Goal: Task Accomplishment & Management: Use online tool/utility

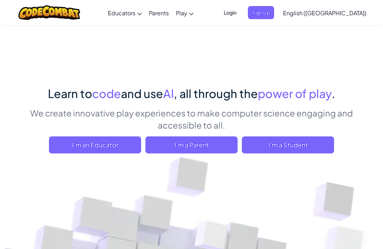
click at [310, 149] on span "I'm a Student" at bounding box center [288, 144] width 92 height 17
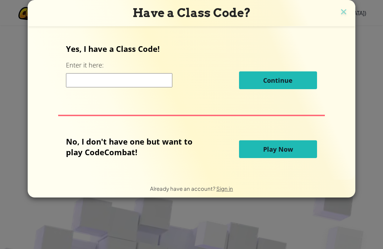
click at [85, 79] on input at bounding box center [119, 80] width 107 height 14
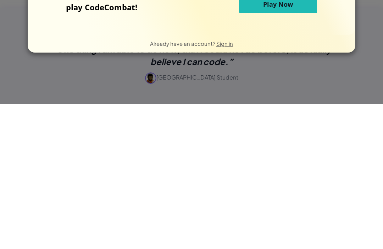
scroll to position [380, 0]
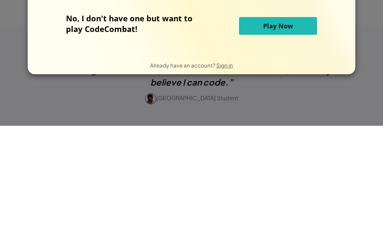
click at [274, 145] on span "Play Now" at bounding box center [278, 149] width 30 height 9
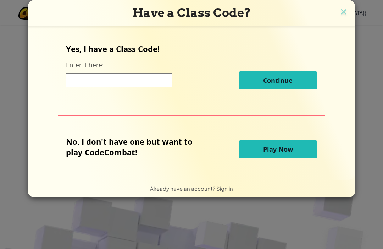
click at [280, 38] on div "Yes, I have a Class Code! Enter it here: Continue No, I don't have one but want…" at bounding box center [192, 102] width 314 height 139
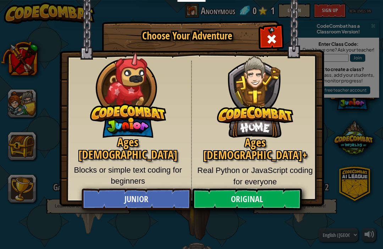
click at [273, 42] on span "Close modal" at bounding box center [271, 38] width 11 height 11
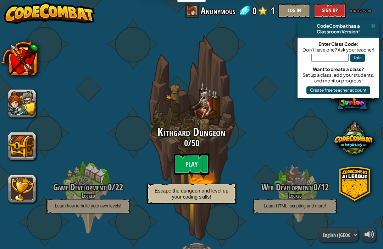
click at [196, 166] on btn "Play" at bounding box center [192, 163] width 36 height 21
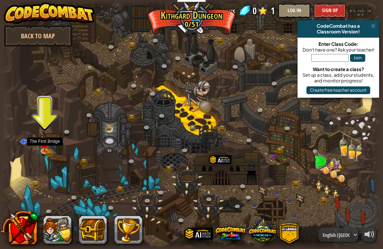
click at [48, 138] on img at bounding box center [44, 143] width 9 height 15
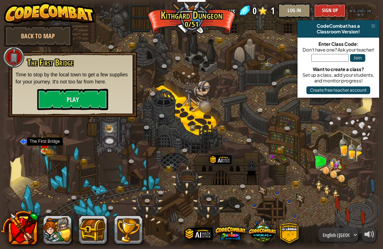
click at [94, 109] on button "Play" at bounding box center [72, 99] width 71 height 21
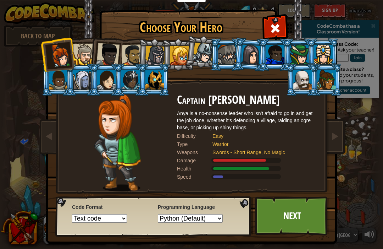
click at [133, 83] on div at bounding box center [130, 79] width 18 height 19
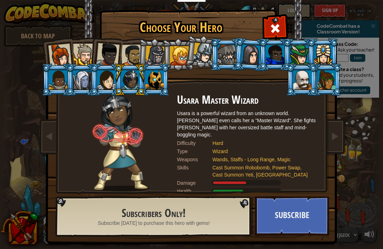
click at [305, 207] on button "Subscribe" at bounding box center [292, 215] width 74 height 39
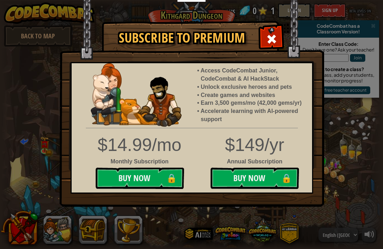
click at [275, 40] on span at bounding box center [271, 38] width 11 height 11
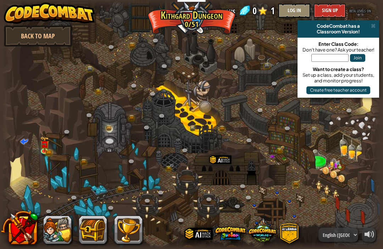
click at [42, 144] on img at bounding box center [44, 143] width 9 height 15
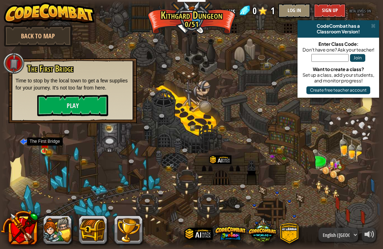
click at [96, 108] on button "Play" at bounding box center [72, 105] width 71 height 21
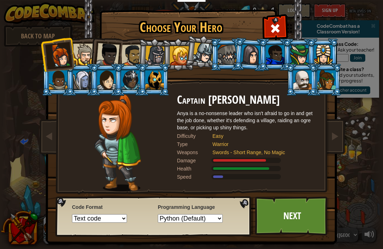
click at [311, 218] on link "Next" at bounding box center [292, 215] width 74 height 39
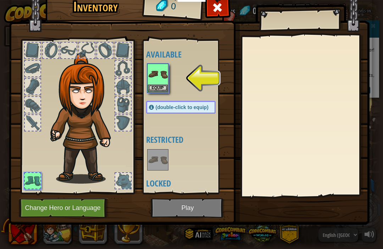
click at [167, 73] on img at bounding box center [158, 74] width 20 height 20
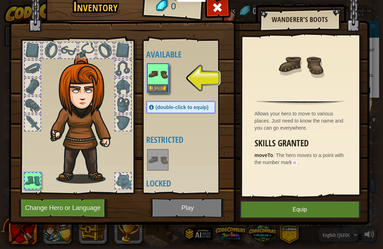
click at [333, 208] on button "Equip" at bounding box center [300, 210] width 120 height 18
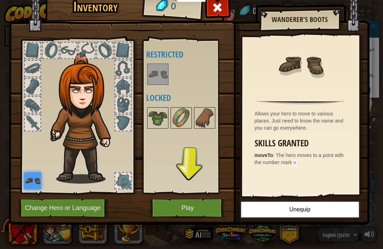
click at [214, 208] on button "Play" at bounding box center [188, 208] width 74 height 20
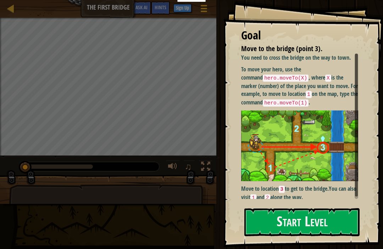
click at [317, 221] on button "Start Level" at bounding box center [302, 222] width 115 height 28
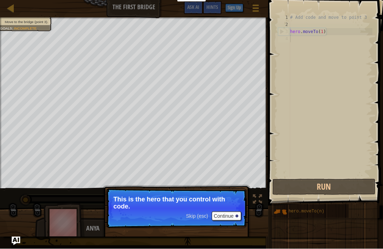
click at [156, 209] on p "This is the hero that you control with code." at bounding box center [177, 203] width 126 height 14
click at [233, 216] on button "Continue" at bounding box center [226, 216] width 29 height 9
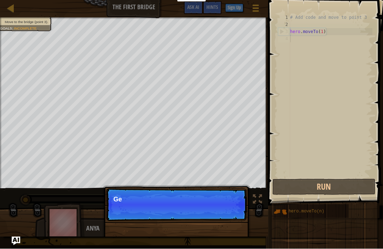
scroll to position [4, 0]
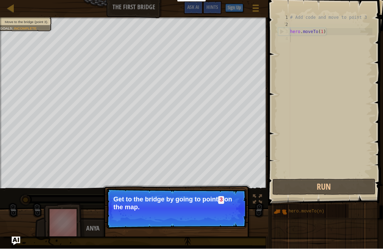
click at [219, 212] on button "Continue" at bounding box center [226, 216] width 29 height 9
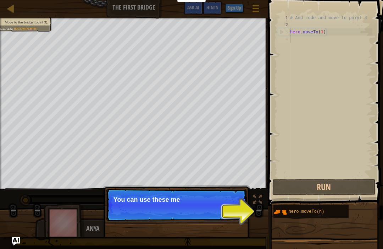
scroll to position [0, 0]
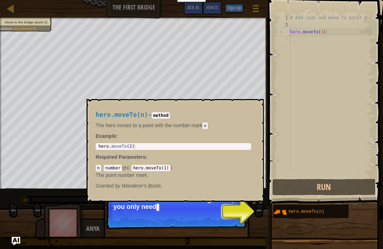
click at [307, 210] on span "hero.moveTo(n)" at bounding box center [307, 211] width 36 height 5
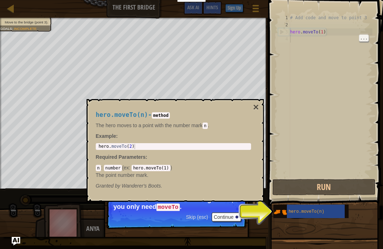
click at [359, 214] on div "hero.moveTo(n)" at bounding box center [325, 211] width 105 height 14
click at [358, 218] on div "hero.moveTo(n)" at bounding box center [325, 211] width 105 height 14
click at [312, 209] on span "hero.moveTo(n)" at bounding box center [307, 211] width 36 height 5
